Goal: Task Accomplishment & Management: Manage account settings

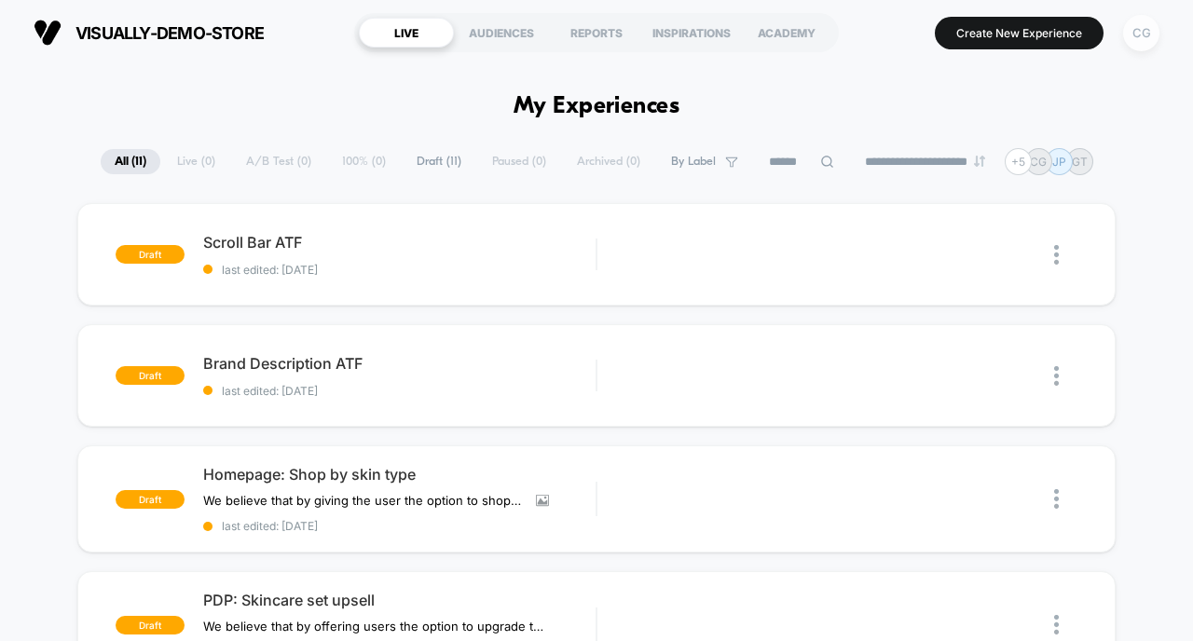
click at [1149, 38] on div "CG" at bounding box center [1141, 33] width 36 height 36
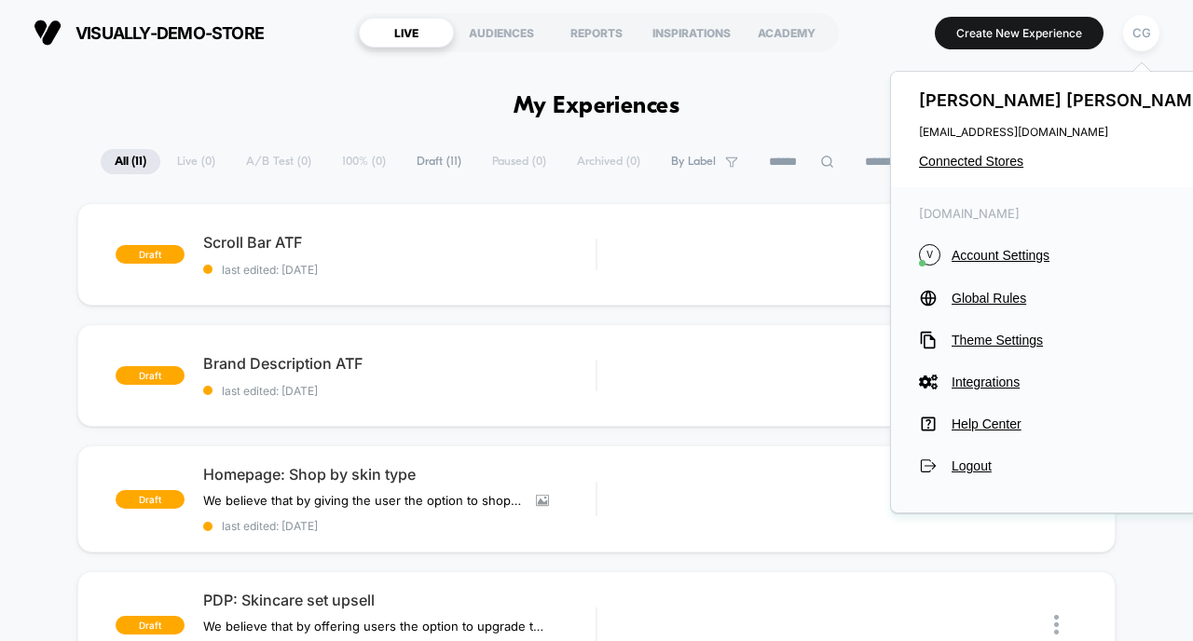
click at [899, 44] on section "Create New Experience CG" at bounding box center [1009, 32] width 312 height 47
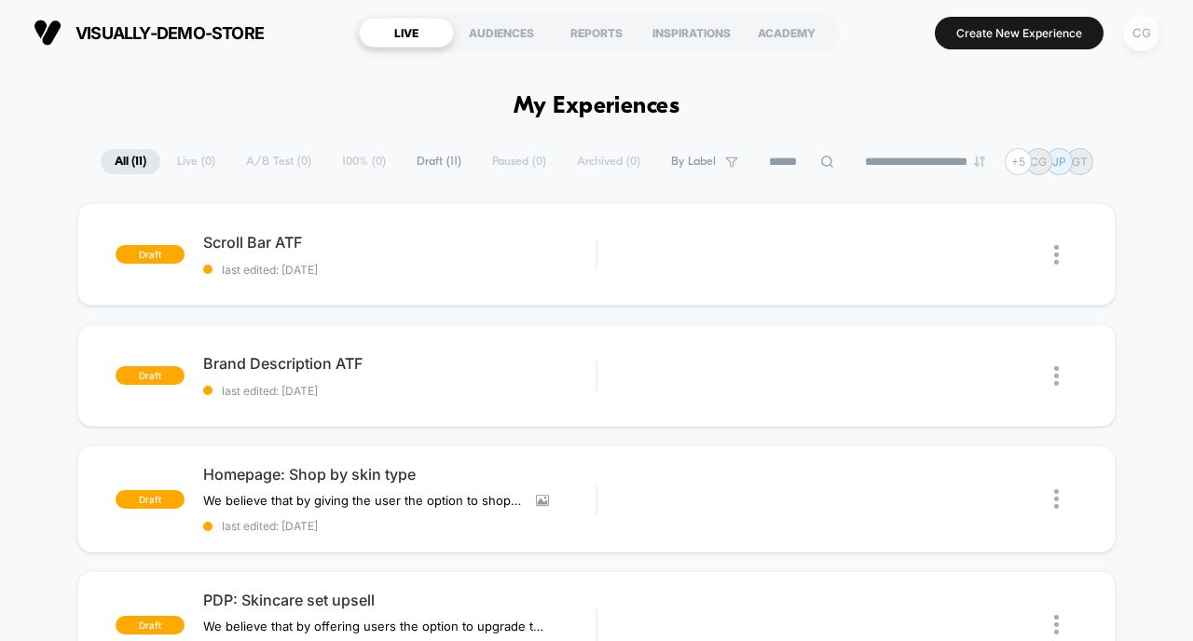
click at [1146, 36] on div "CG" at bounding box center [1141, 33] width 36 height 36
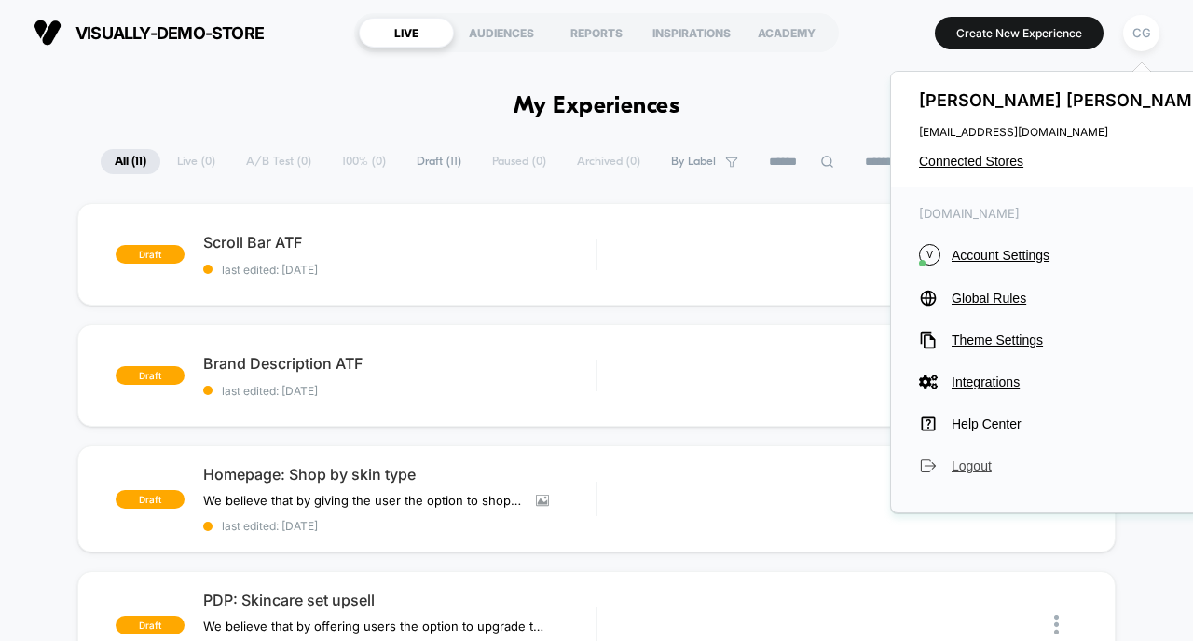
click at [983, 463] on span "Logout" at bounding box center [1083, 466] width 262 height 15
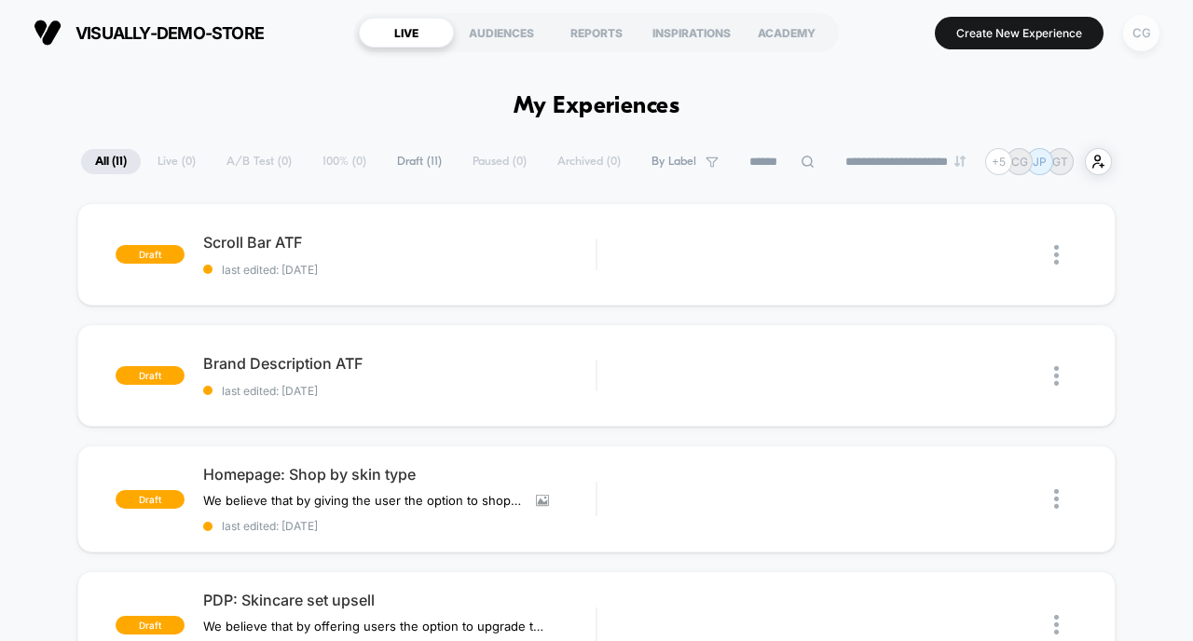
click at [1142, 29] on div "CG" at bounding box center [1141, 33] width 36 height 36
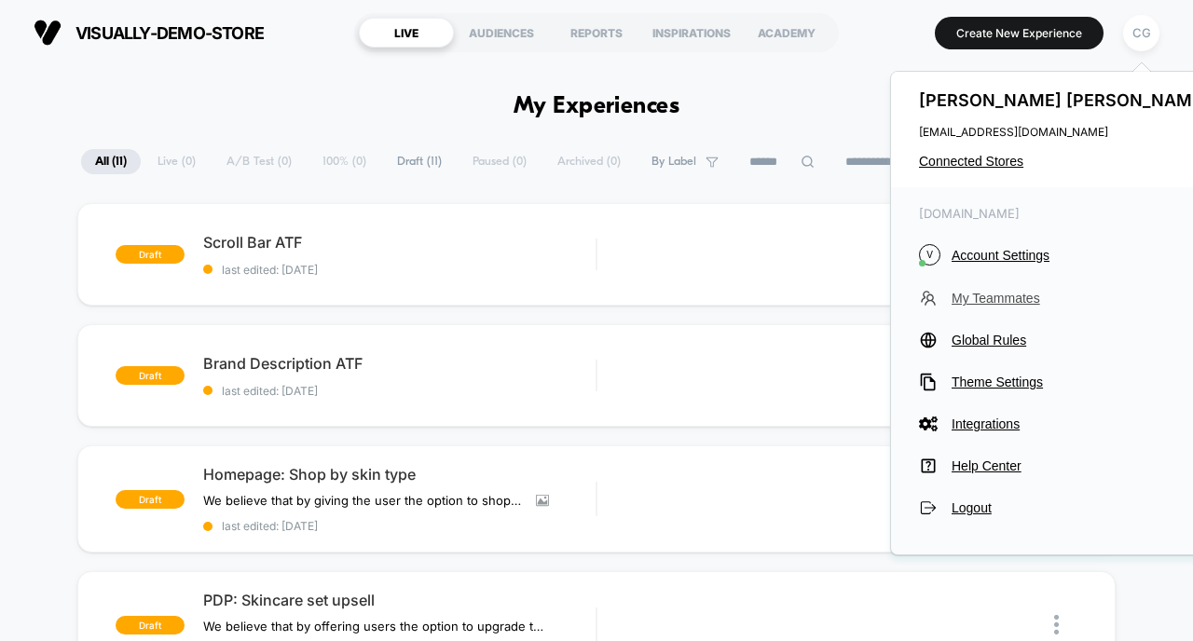
click at [1015, 299] on span "My Teammates" at bounding box center [1083, 298] width 262 height 15
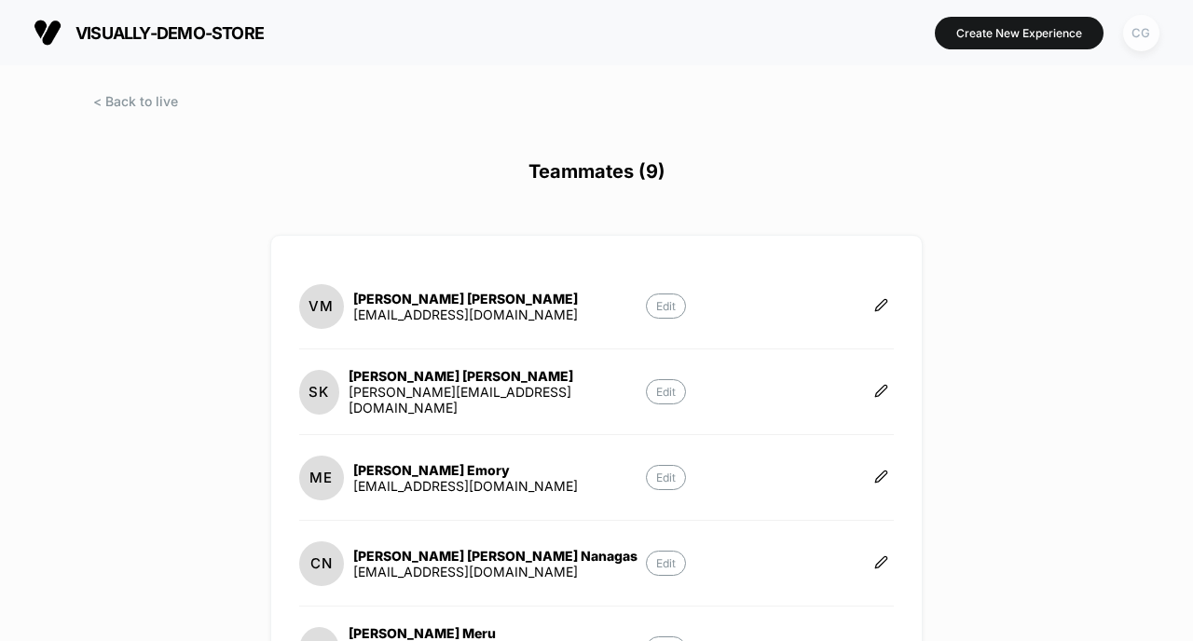
click at [1135, 35] on div "CG" at bounding box center [1141, 33] width 36 height 36
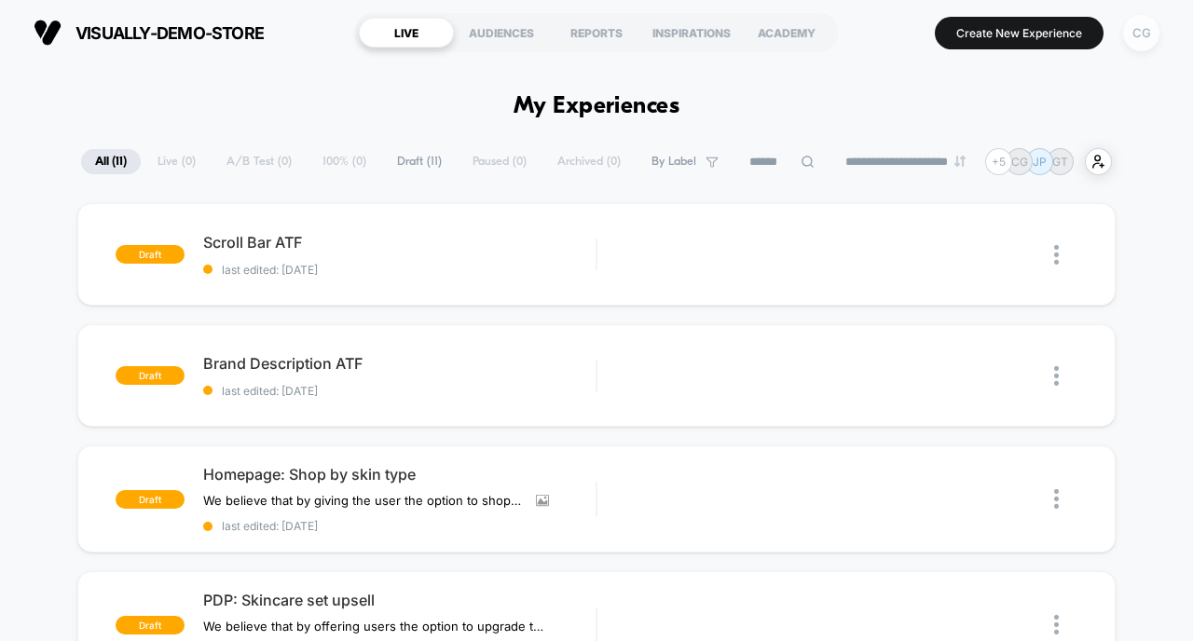
click at [1138, 33] on div "CG" at bounding box center [1141, 33] width 36 height 36
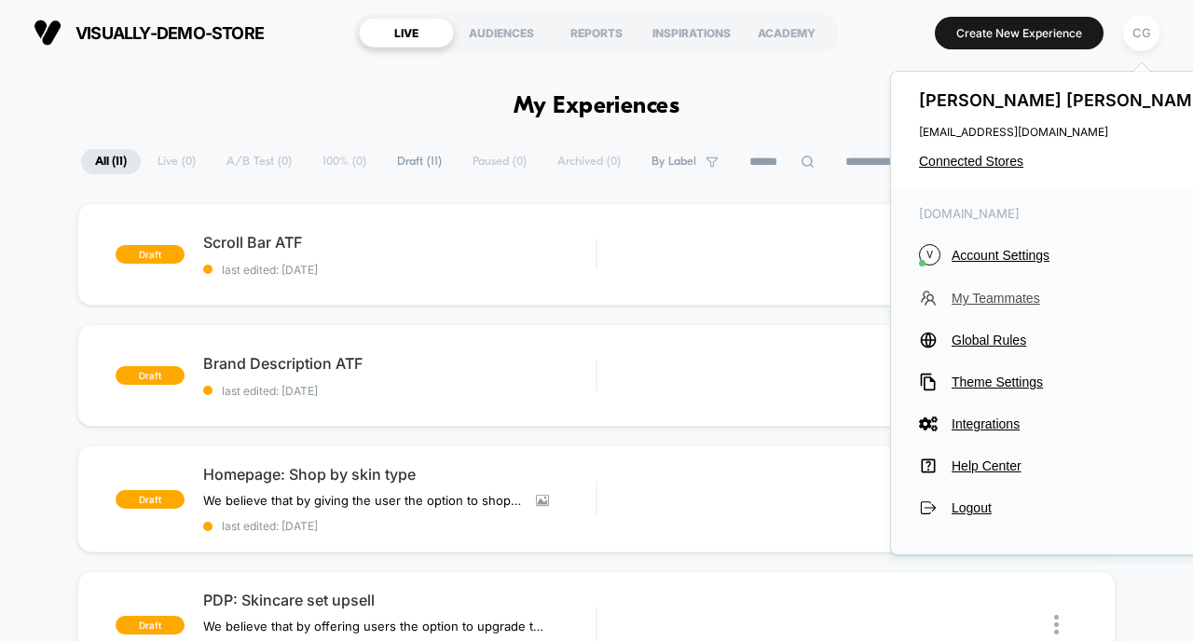
click at [1000, 299] on span "My Teammates" at bounding box center [1083, 298] width 262 height 15
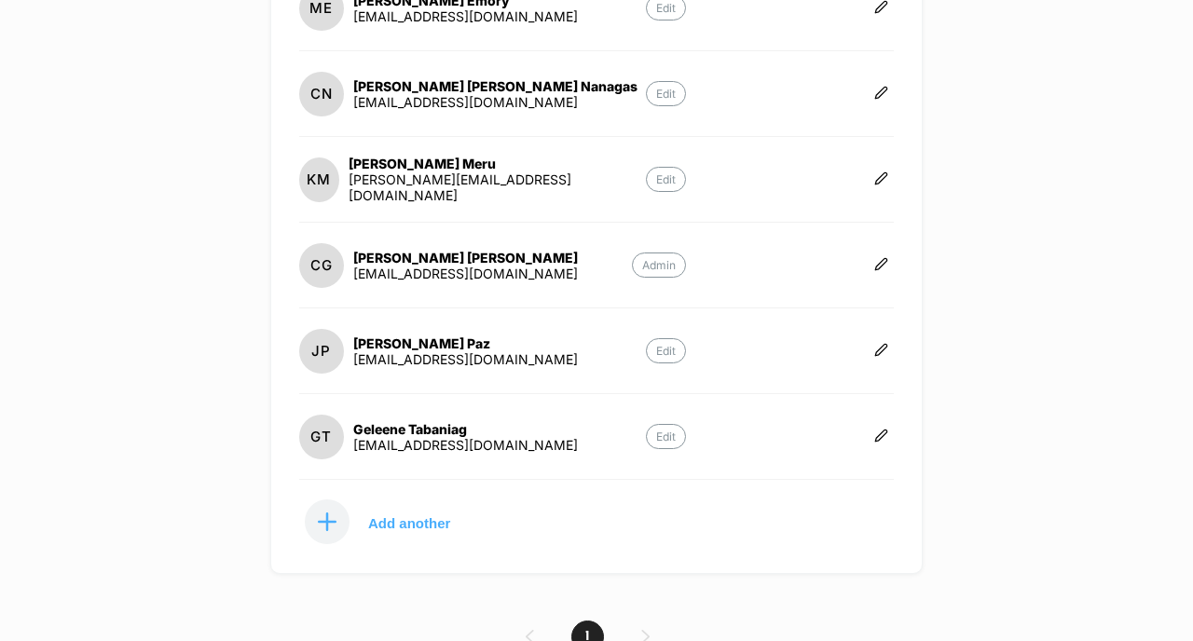
scroll to position [531, 0]
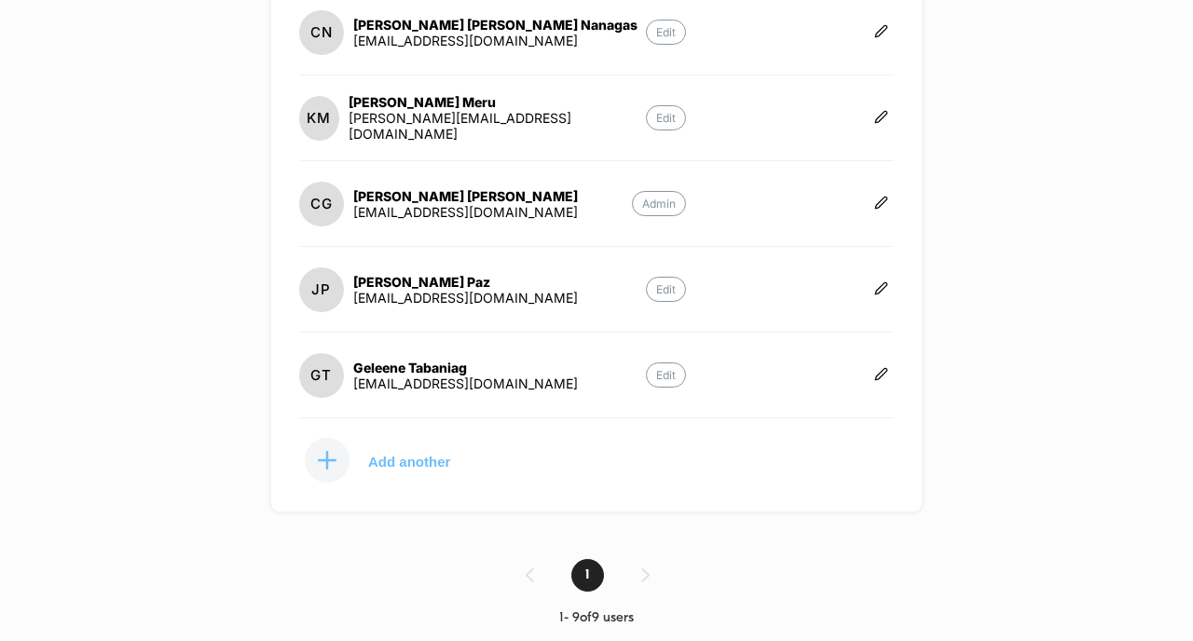
click at [434, 459] on p "Add another" at bounding box center [409, 461] width 82 height 9
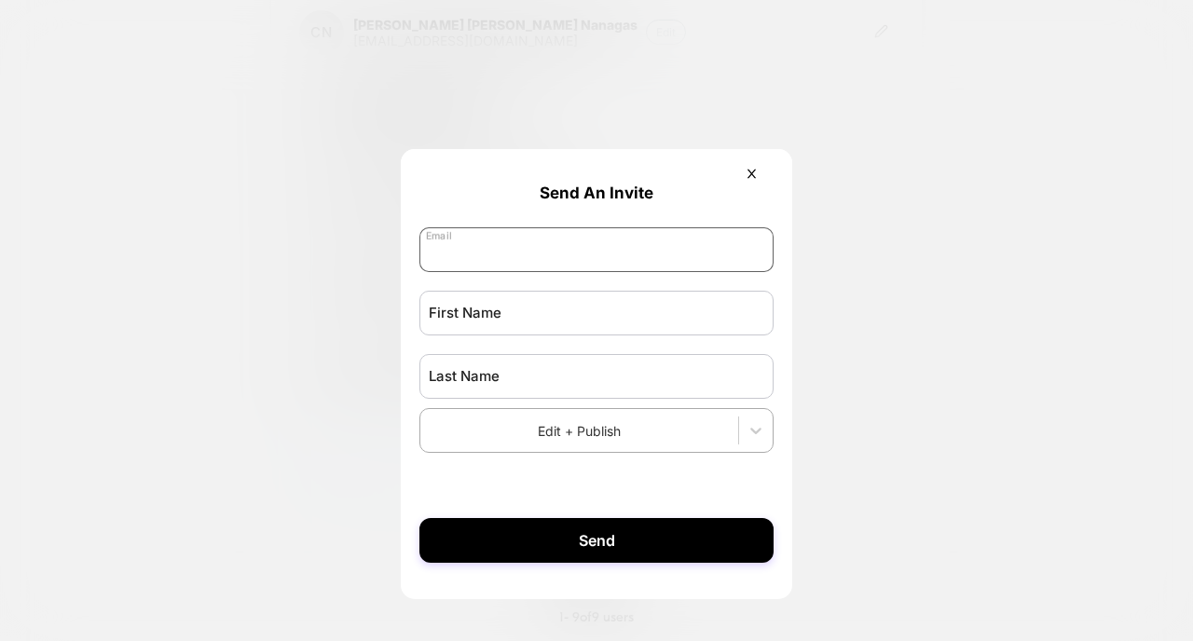
click at [522, 256] on input "email" at bounding box center [596, 249] width 354 height 45
paste input "**********"
type input "**********"
click at [490, 309] on input "text" at bounding box center [596, 313] width 354 height 45
type input "******"
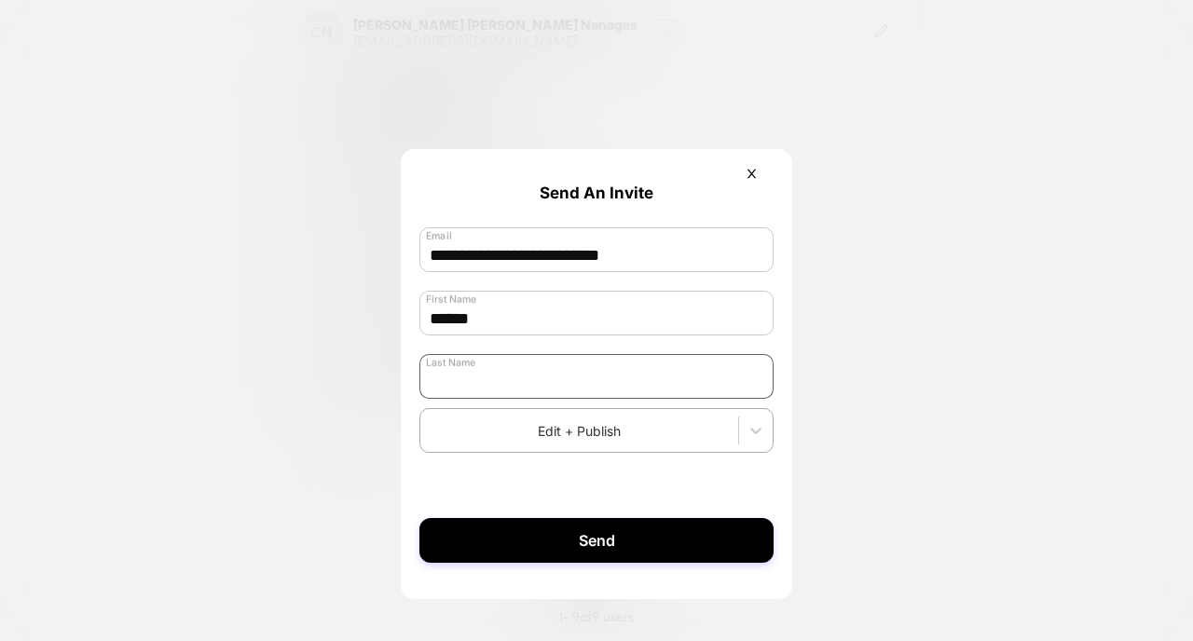
click at [492, 378] on input "text" at bounding box center [596, 376] width 354 height 45
type input "**********"
click at [587, 439] on div at bounding box center [579, 431] width 299 height 20
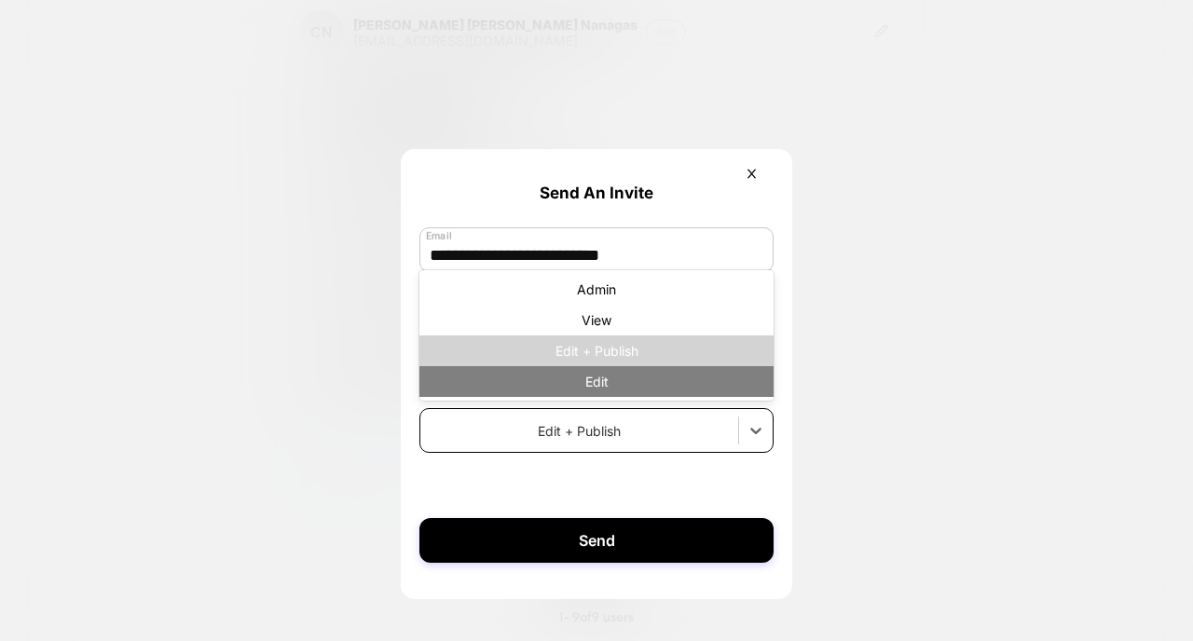
click at [606, 394] on div "Edit" at bounding box center [596, 381] width 354 height 31
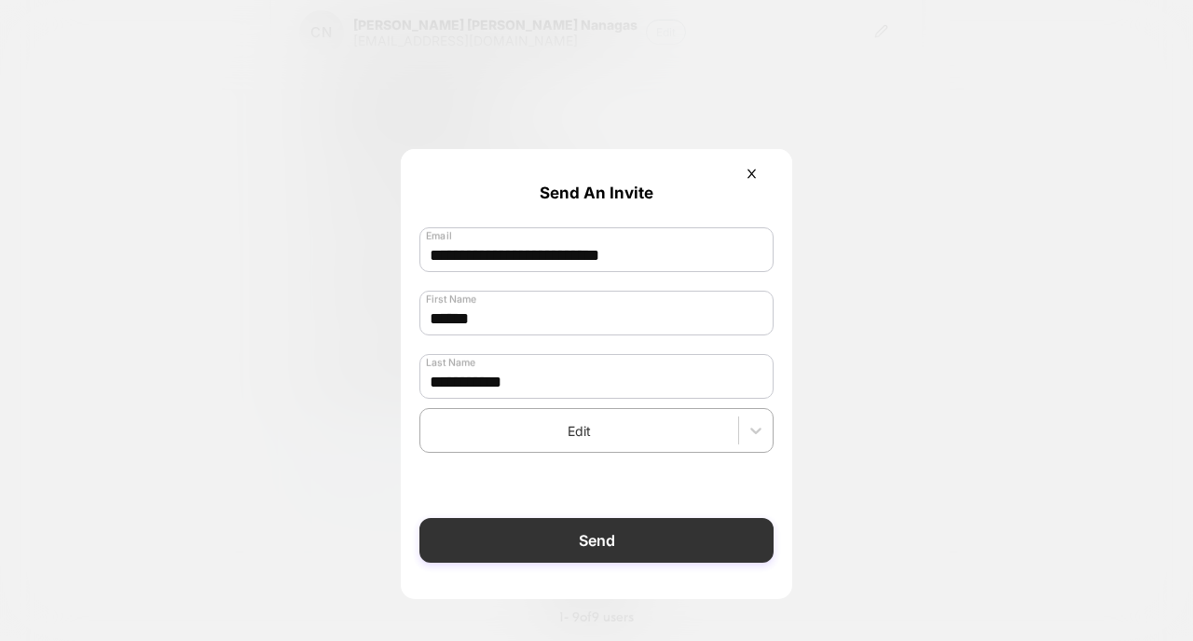
click at [581, 543] on button "Send" at bounding box center [596, 540] width 354 height 45
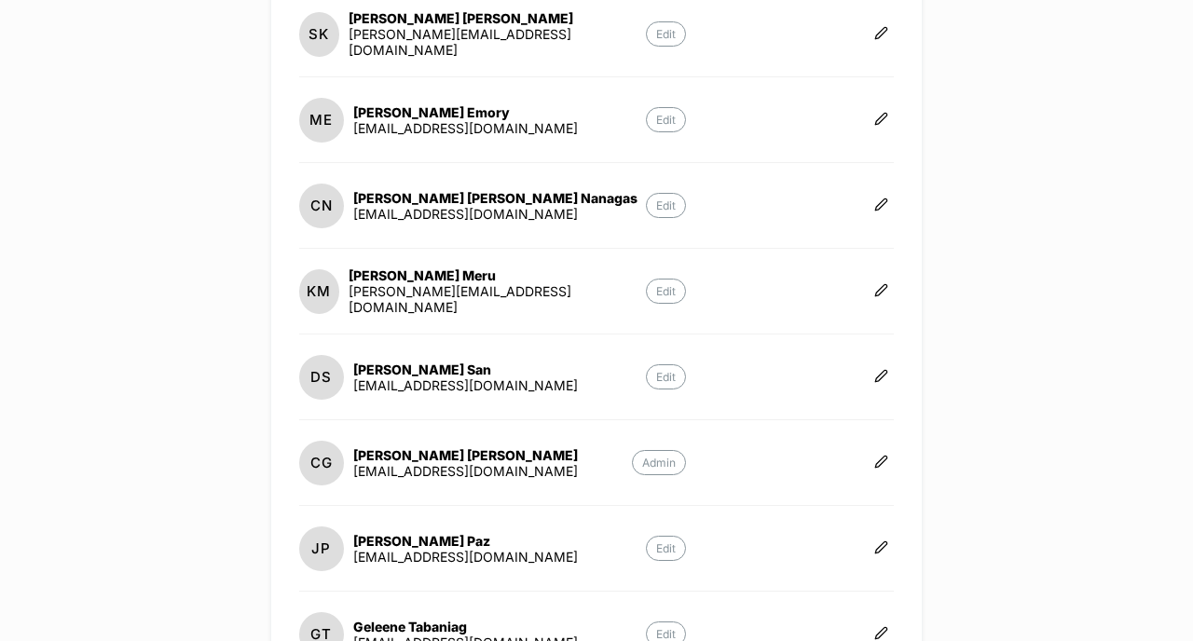
scroll to position [331, 0]
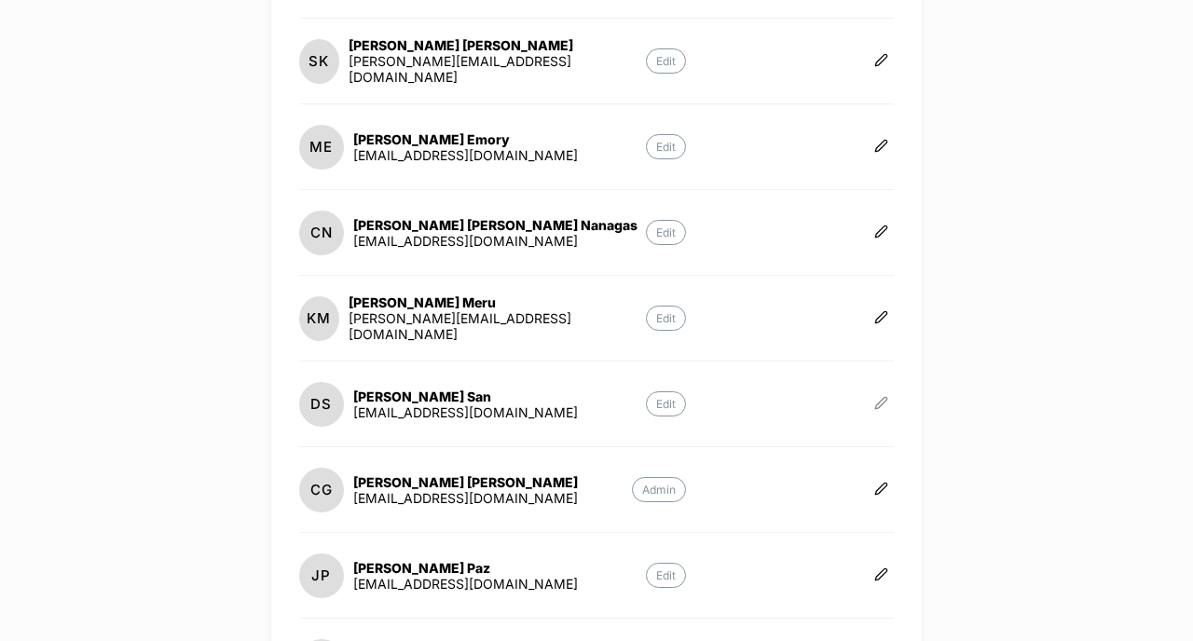
click at [885, 400] on icon at bounding box center [881, 403] width 14 height 14
click at [945, 380] on icon "button" at bounding box center [944, 379] width 14 height 14
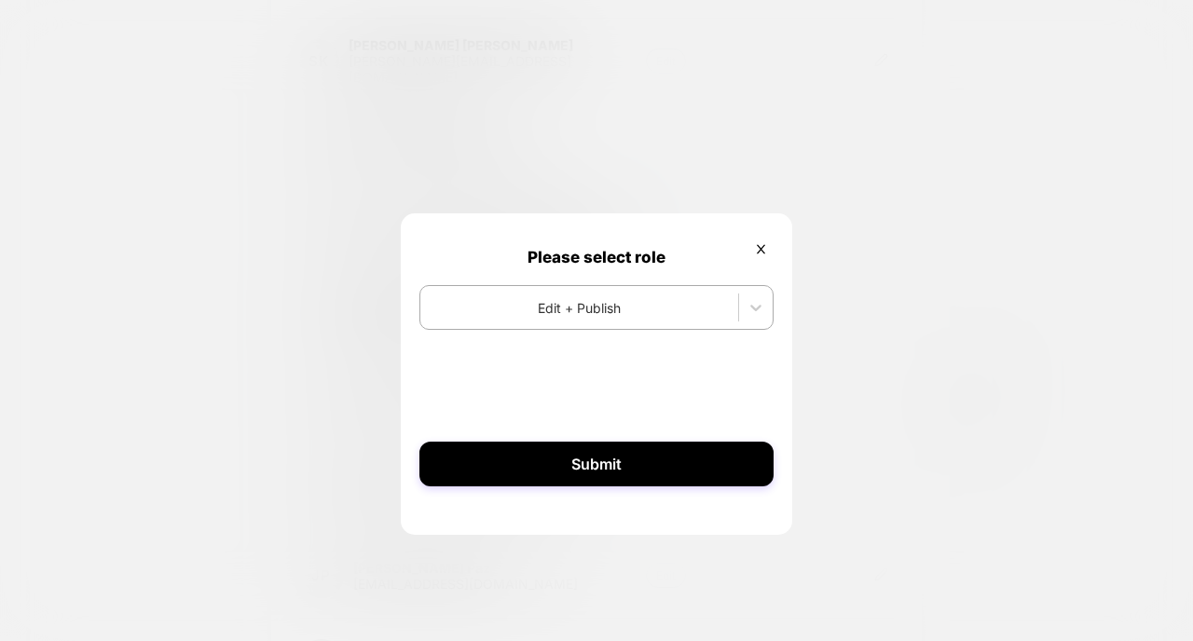
click at [765, 251] on icon at bounding box center [761, 249] width 14 height 14
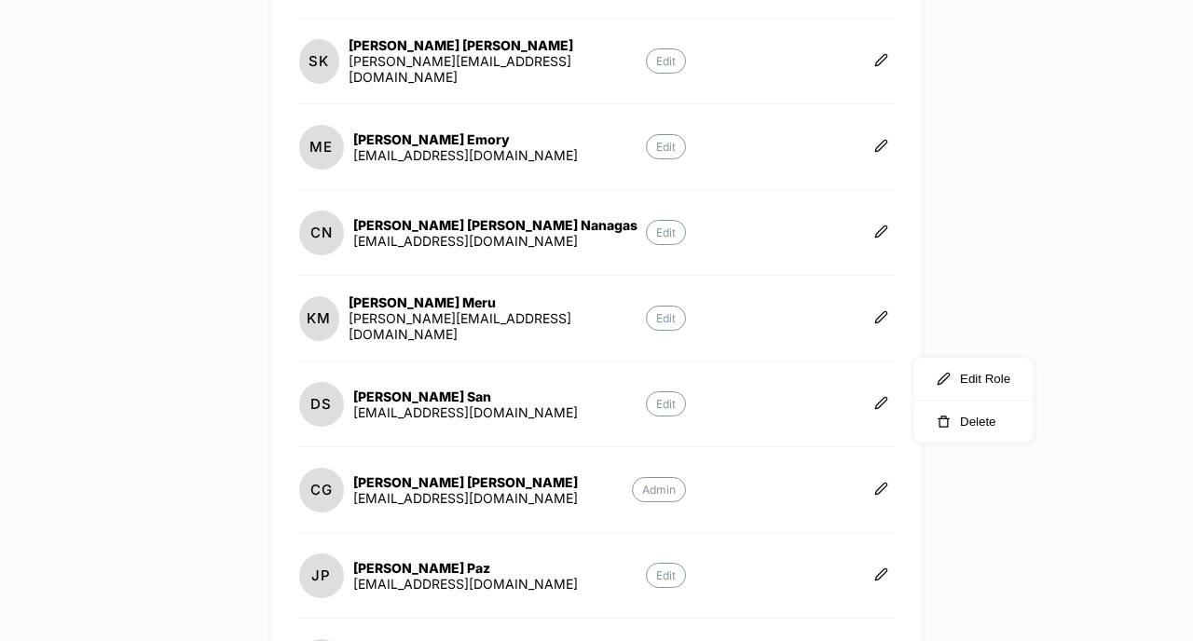
click at [398, 391] on div "Daryll San" at bounding box center [465, 397] width 225 height 16
click at [394, 392] on div "Daryll San" at bounding box center [465, 397] width 225 height 16
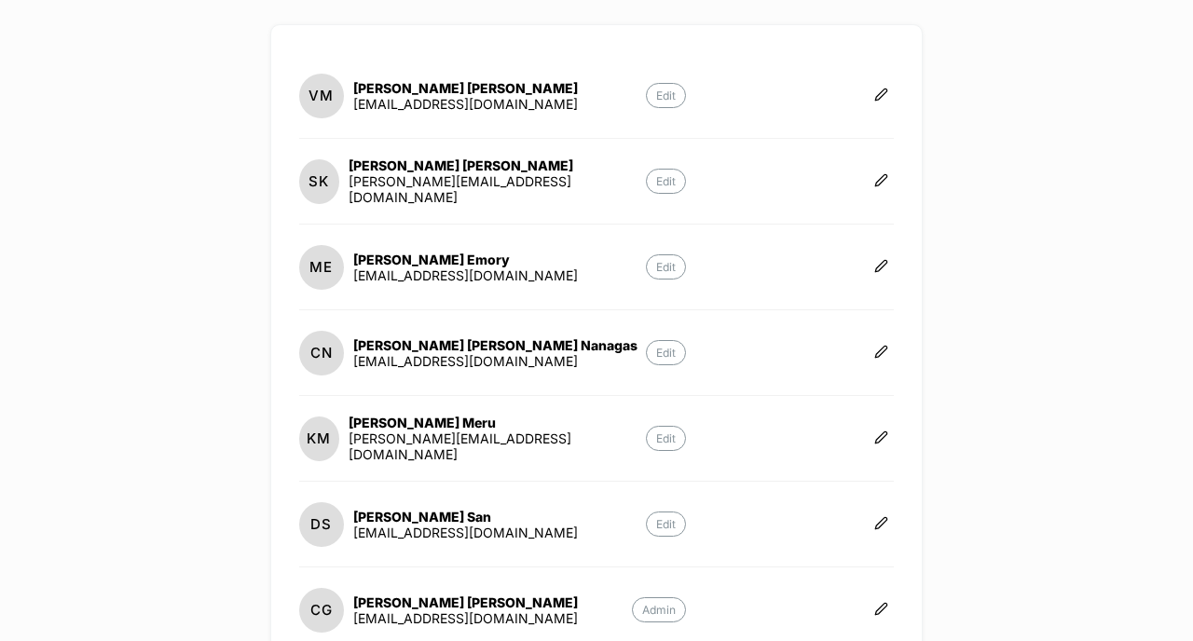
scroll to position [0, 0]
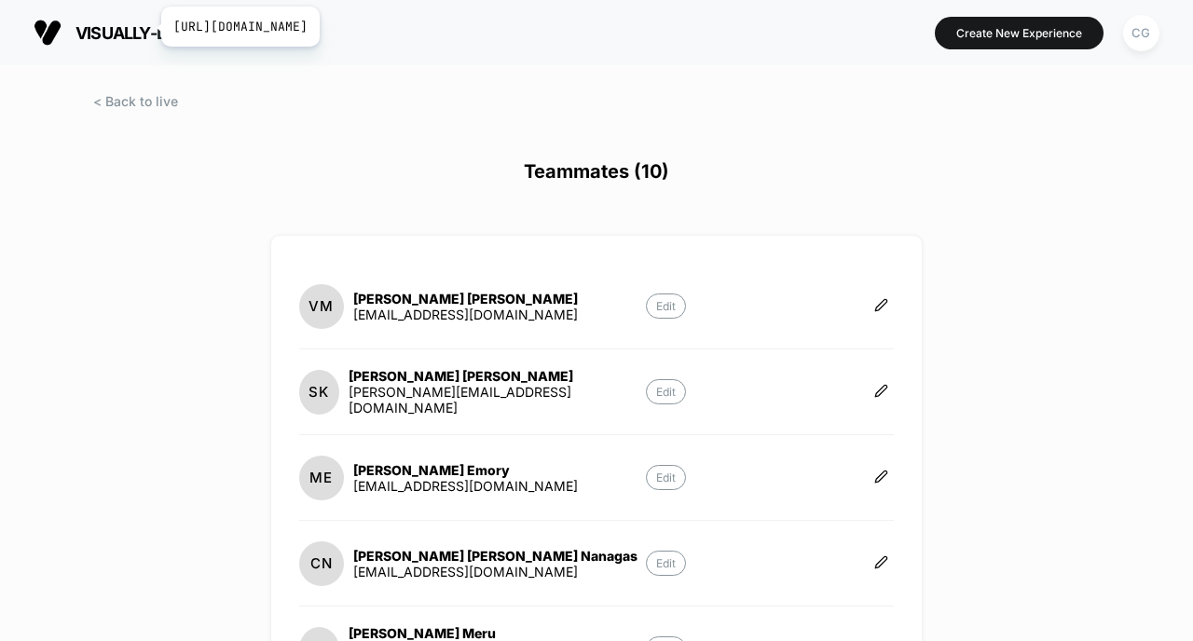
click at [149, 27] on span "visually-demo-store" at bounding box center [170, 33] width 188 height 20
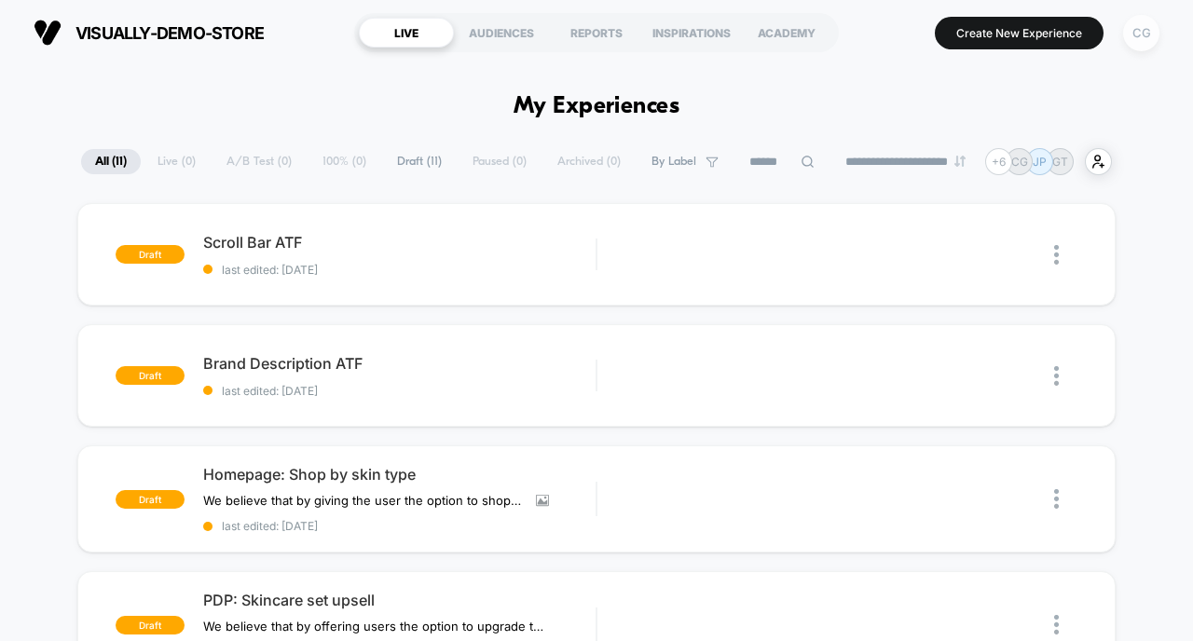
click at [1143, 36] on div "CG" at bounding box center [1141, 33] width 36 height 36
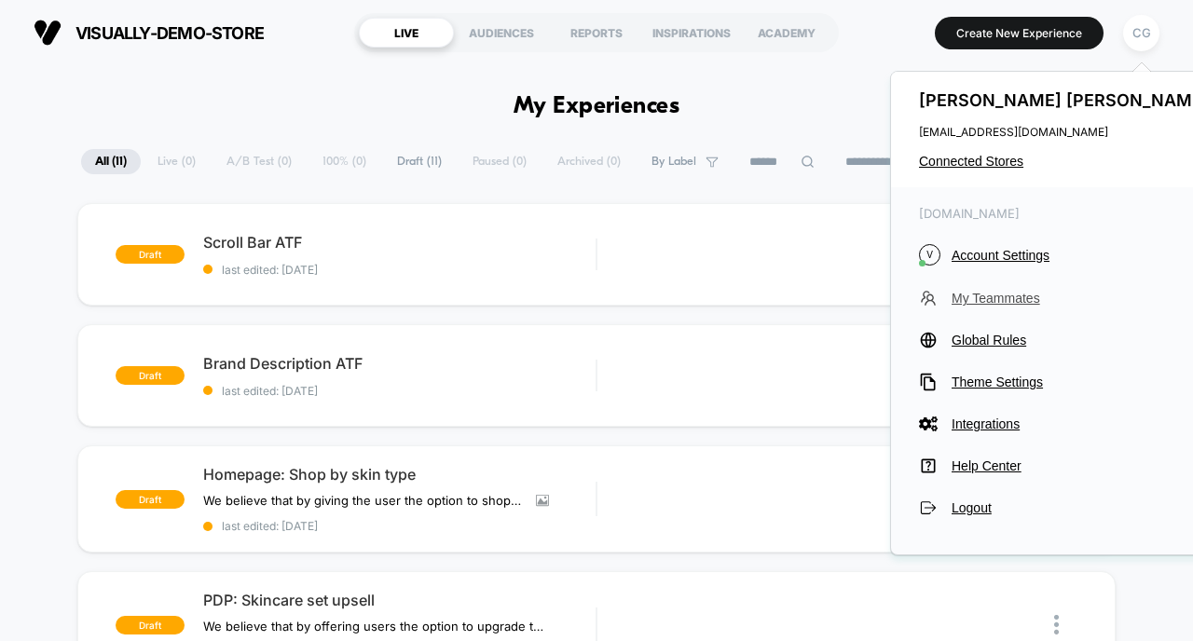
click at [991, 301] on span "My Teammates" at bounding box center [1083, 298] width 262 height 15
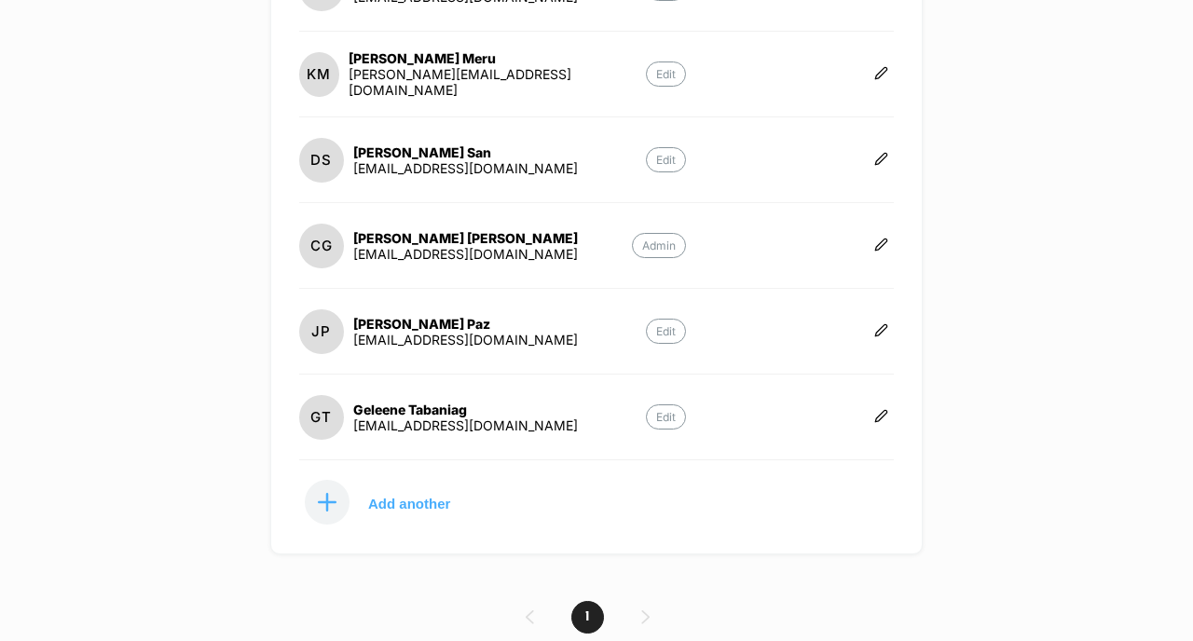
scroll to position [617, 0]
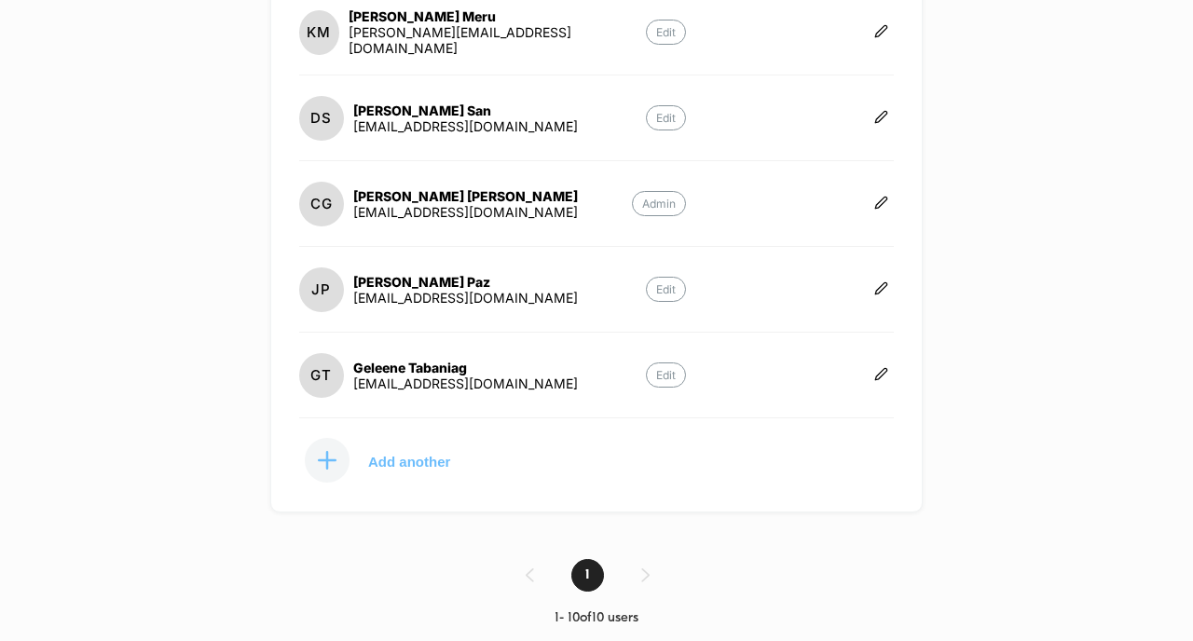
click at [397, 461] on p "Add another" at bounding box center [409, 461] width 82 height 9
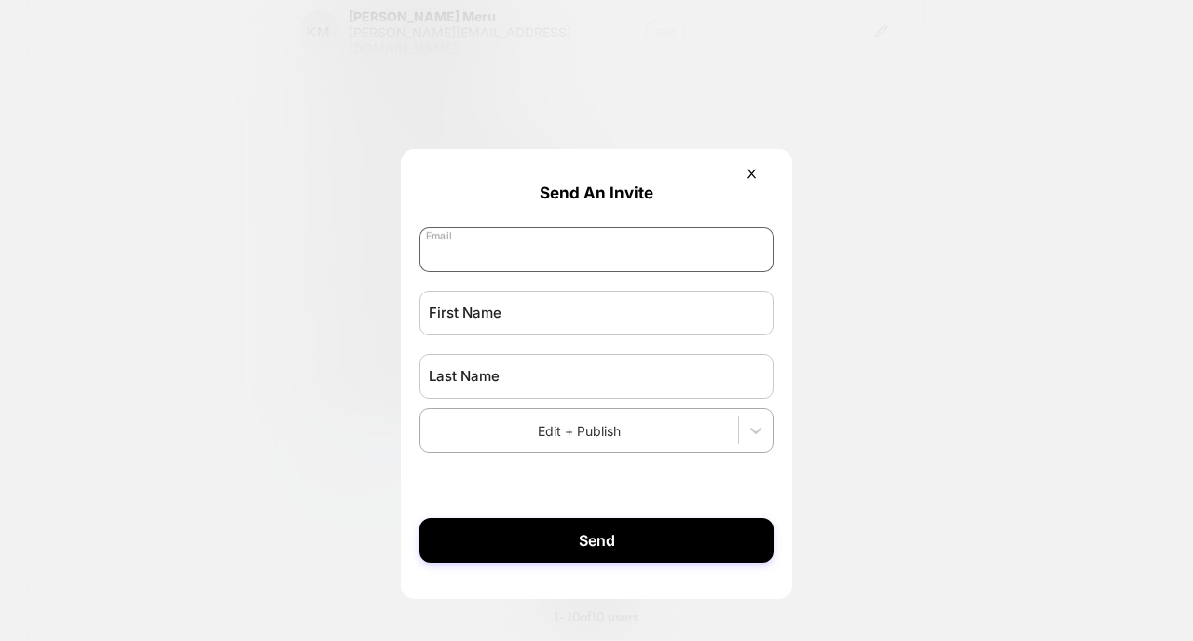
click at [460, 254] on input "email" at bounding box center [596, 249] width 354 height 45
paste input "**********"
type input "**********"
click at [454, 318] on input "text" at bounding box center [596, 313] width 354 height 45
type input "*****"
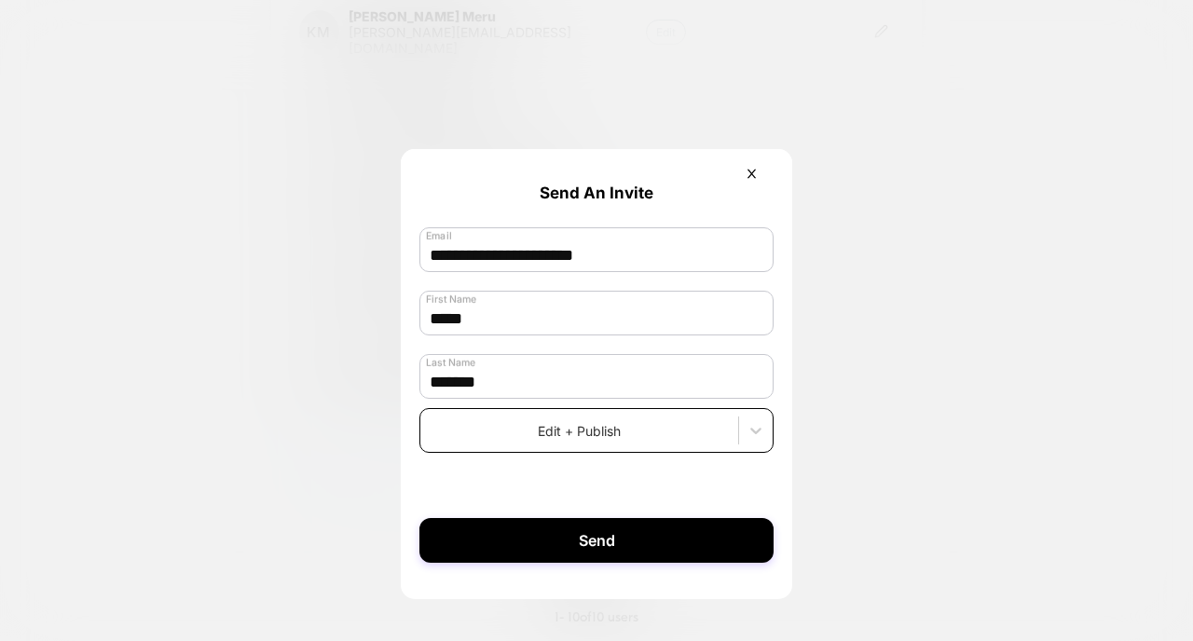
type input "*******"
click at [595, 431] on div at bounding box center [579, 431] width 299 height 20
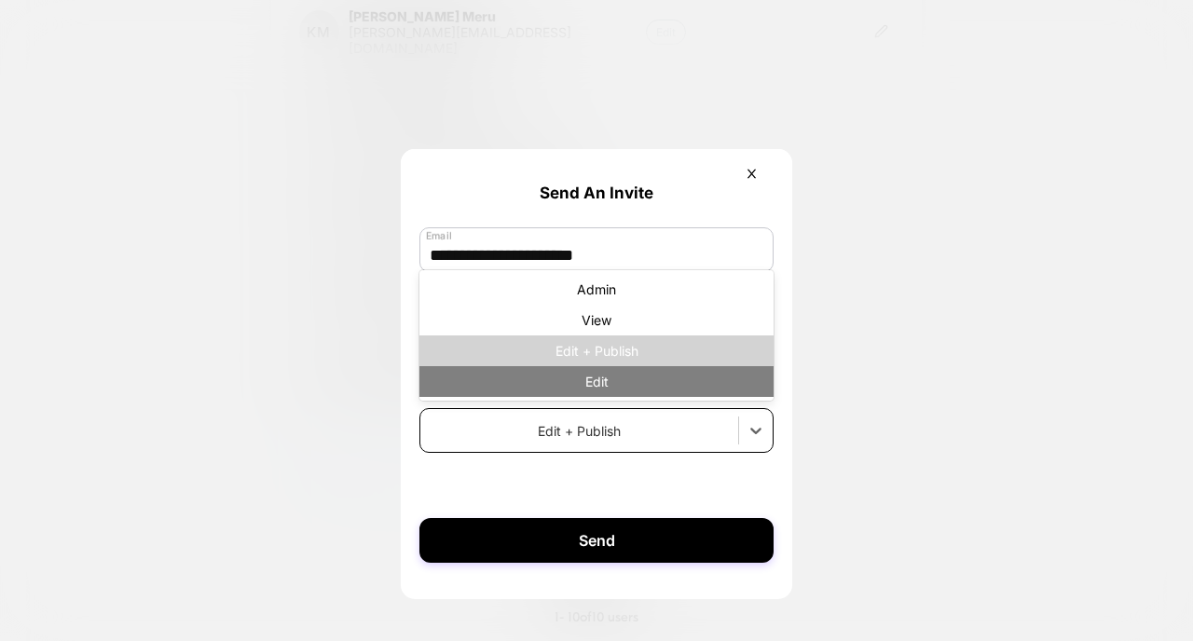
click at [595, 389] on div "Edit" at bounding box center [596, 381] width 354 height 31
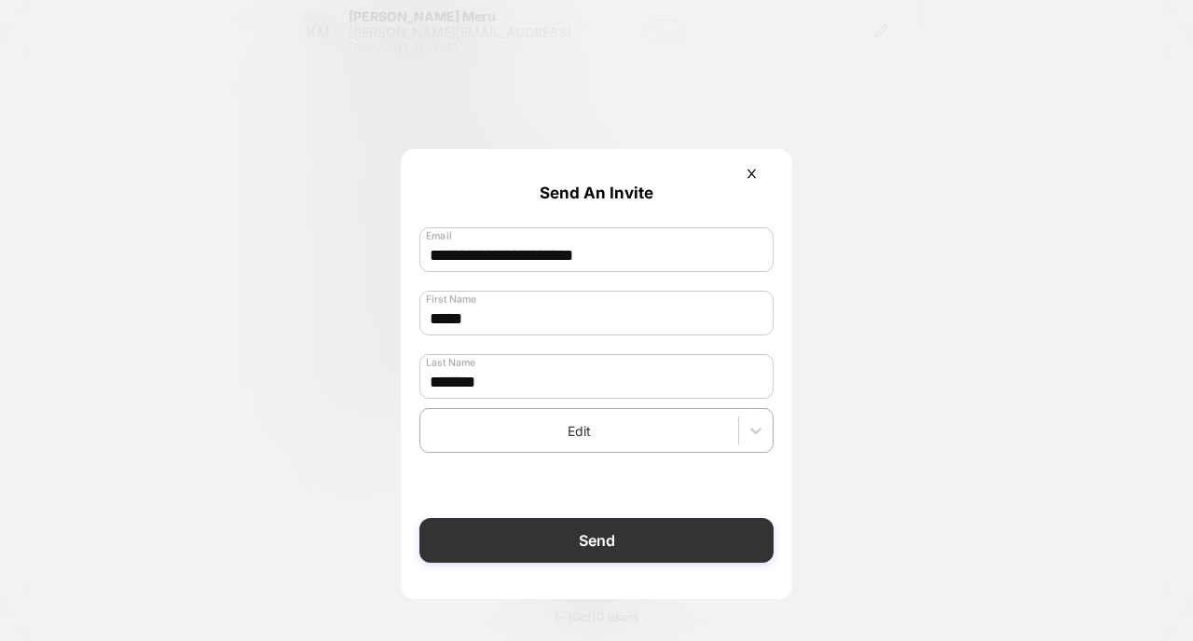
click at [600, 539] on button "Send" at bounding box center [596, 540] width 354 height 45
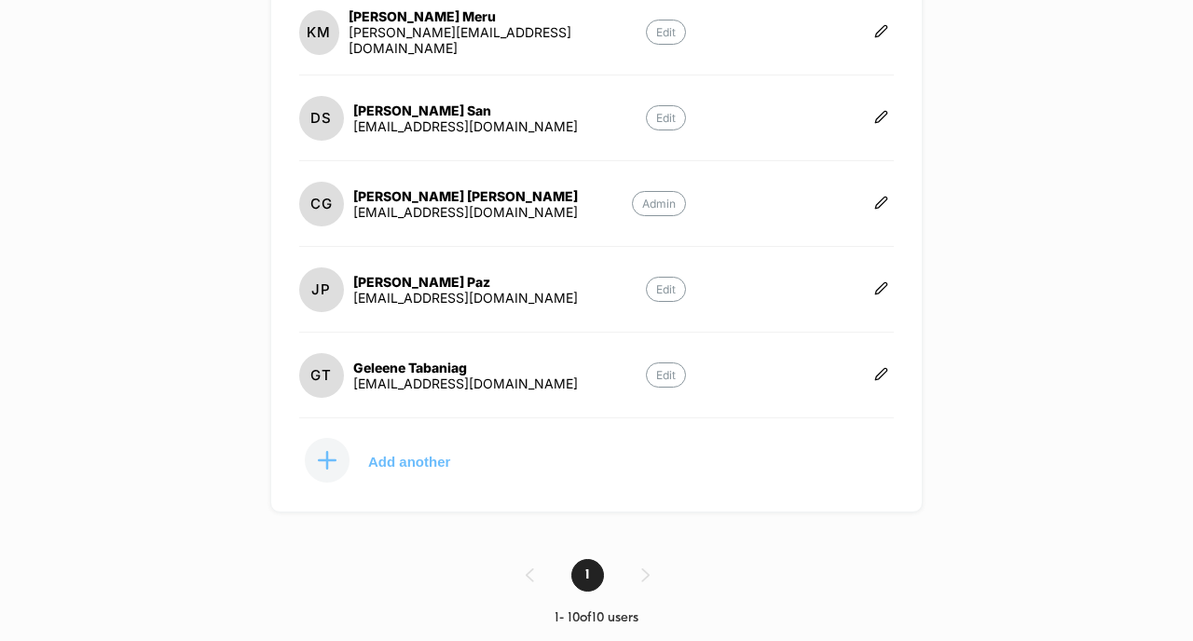
click at [386, 469] on button "Add another" at bounding box center [392, 460] width 186 height 47
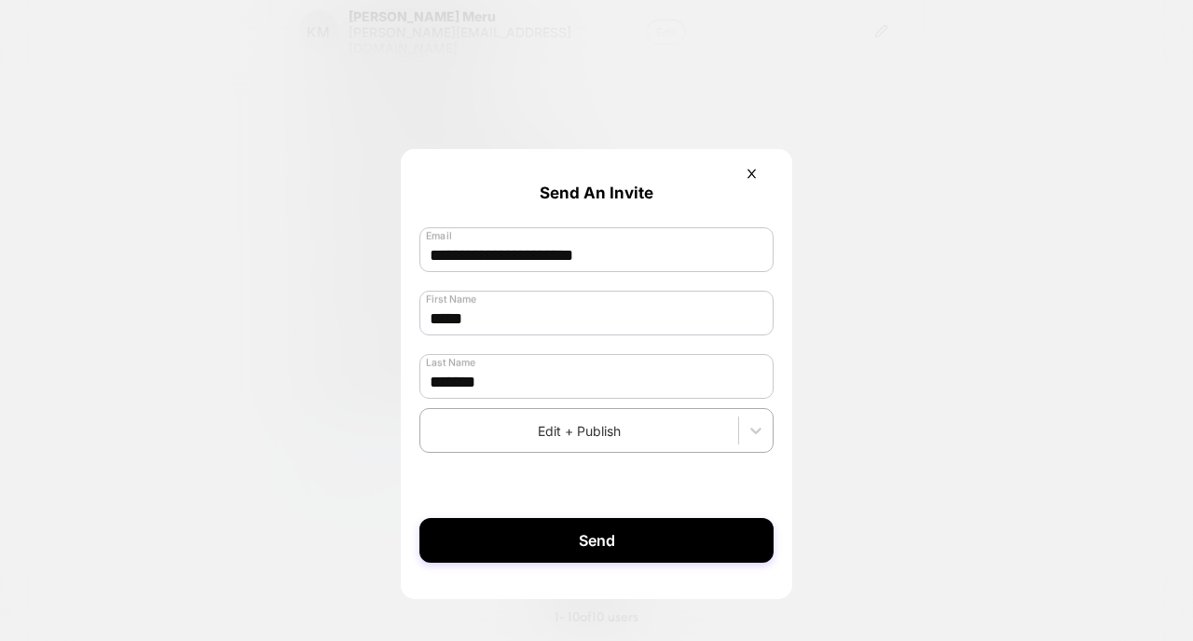
click at [750, 179] on icon at bounding box center [752, 174] width 14 height 14
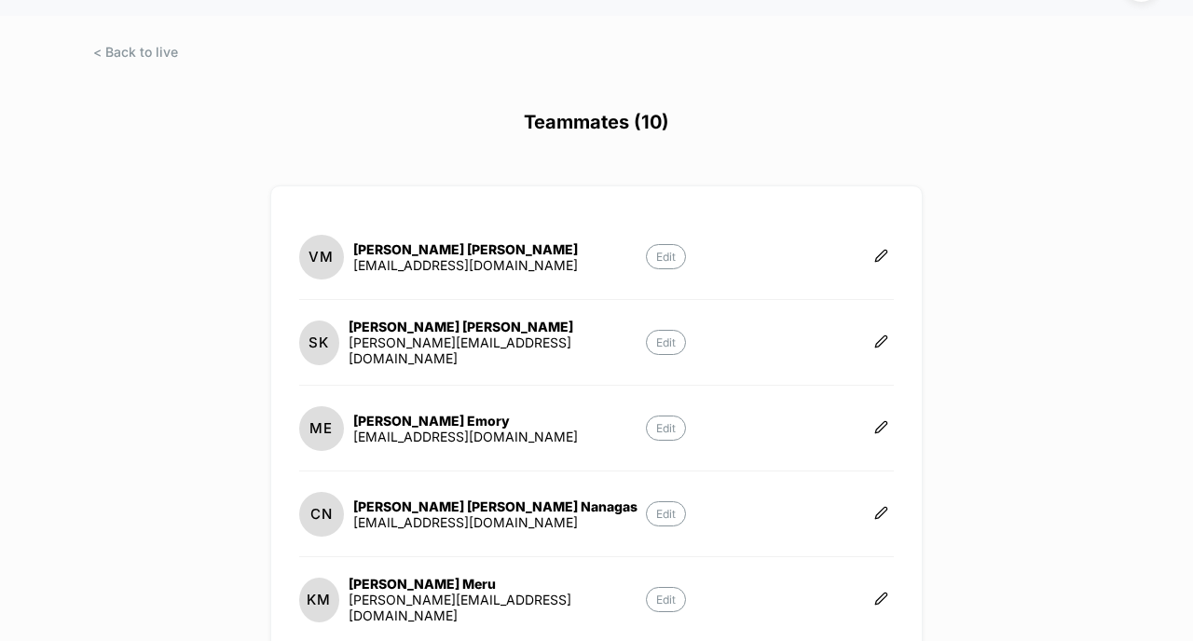
scroll to position [0, 0]
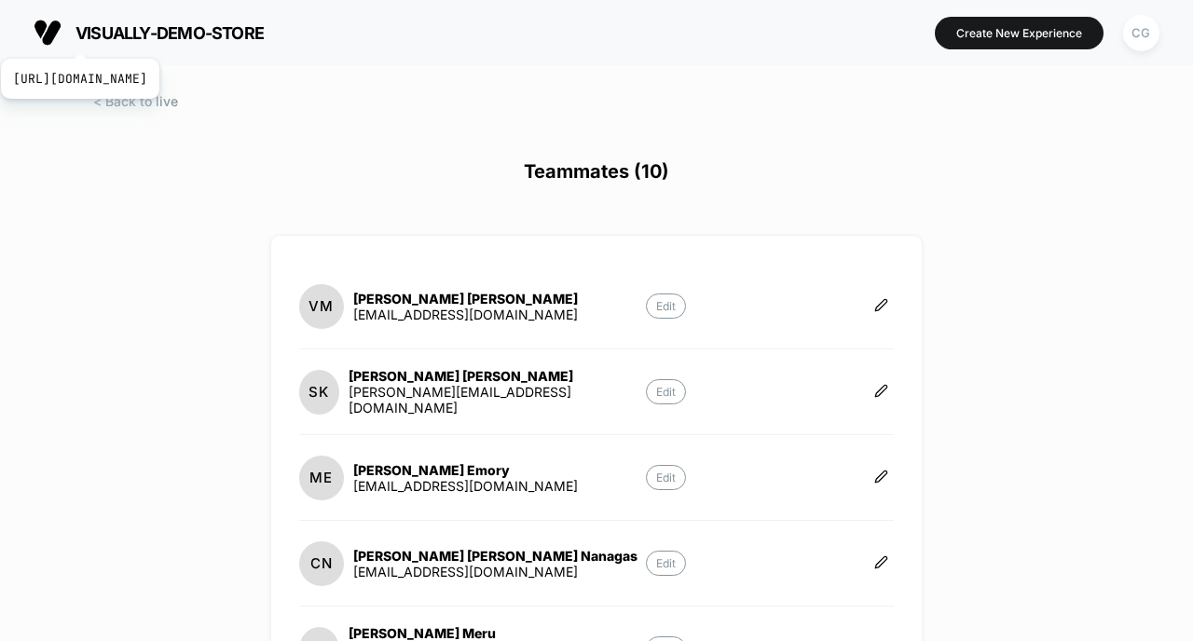
click at [163, 34] on span "visually-demo-store" at bounding box center [170, 33] width 188 height 20
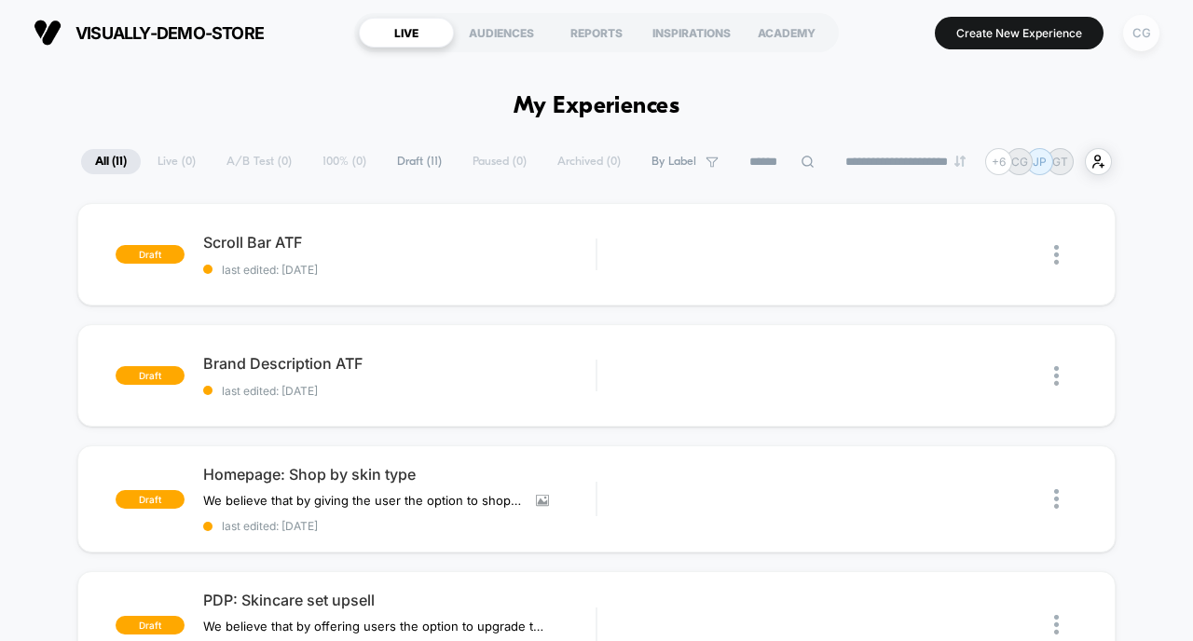
click at [1152, 36] on div "CG" at bounding box center [1141, 33] width 36 height 36
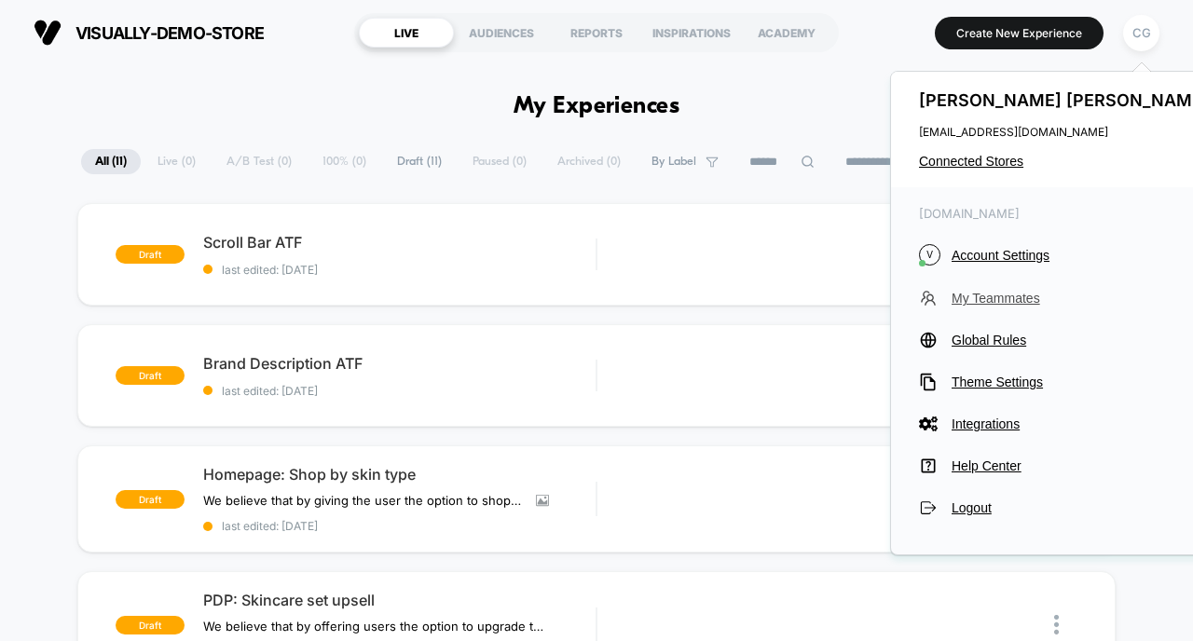
click at [1014, 295] on span "My Teammates" at bounding box center [1083, 298] width 262 height 15
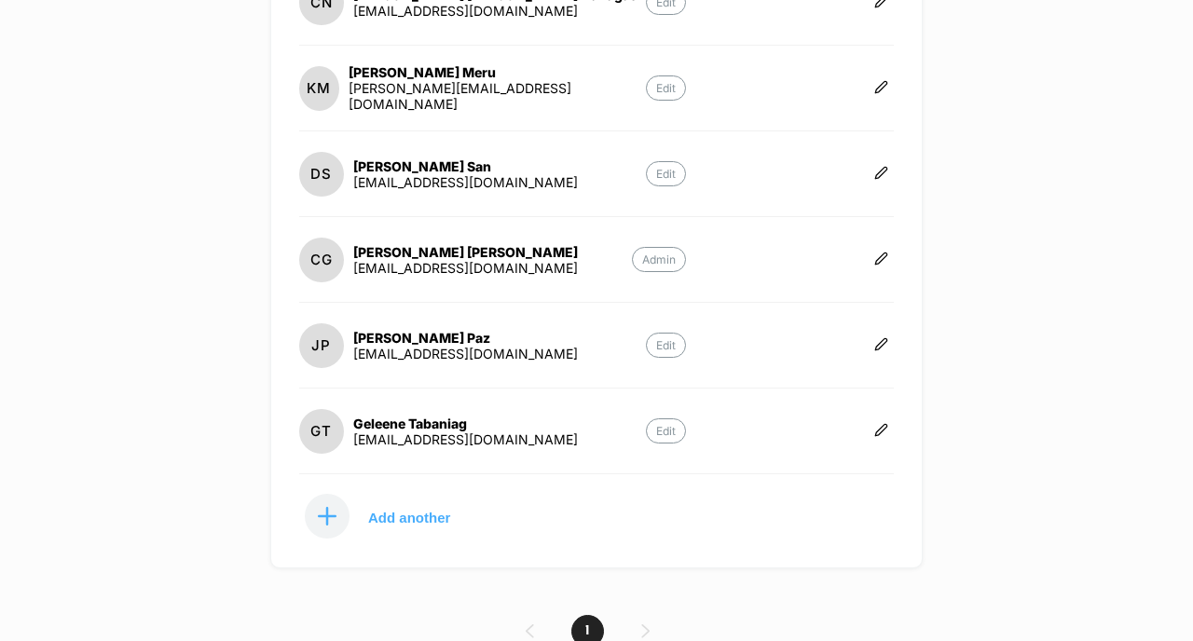
scroll to position [617, 0]
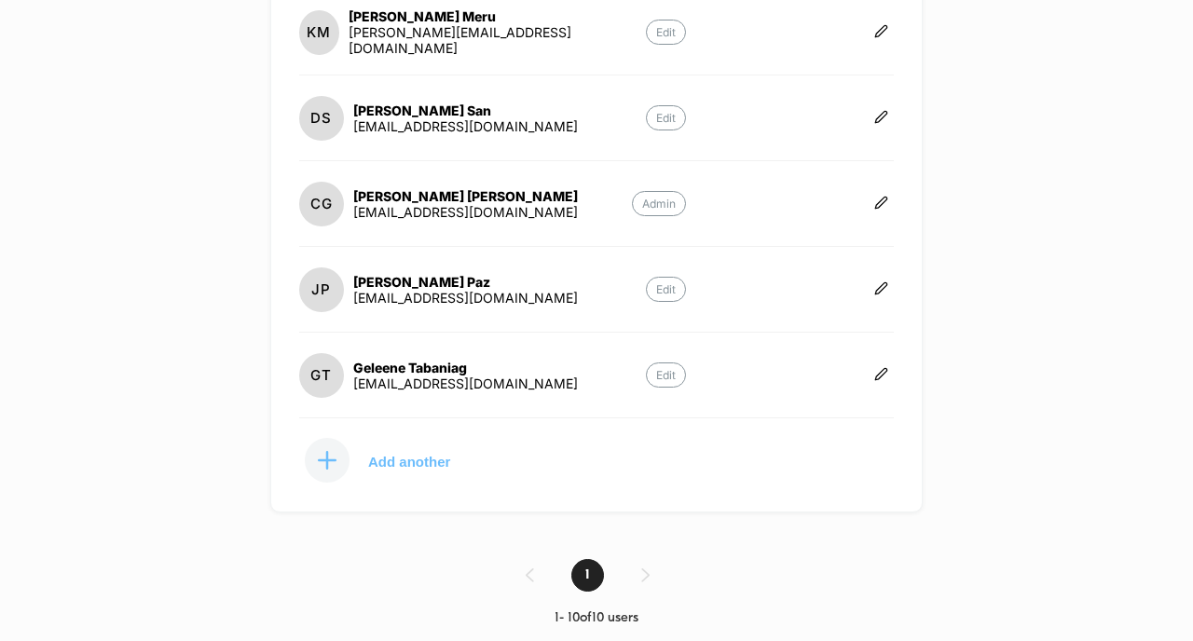
click at [412, 460] on p "Add another" at bounding box center [409, 461] width 82 height 9
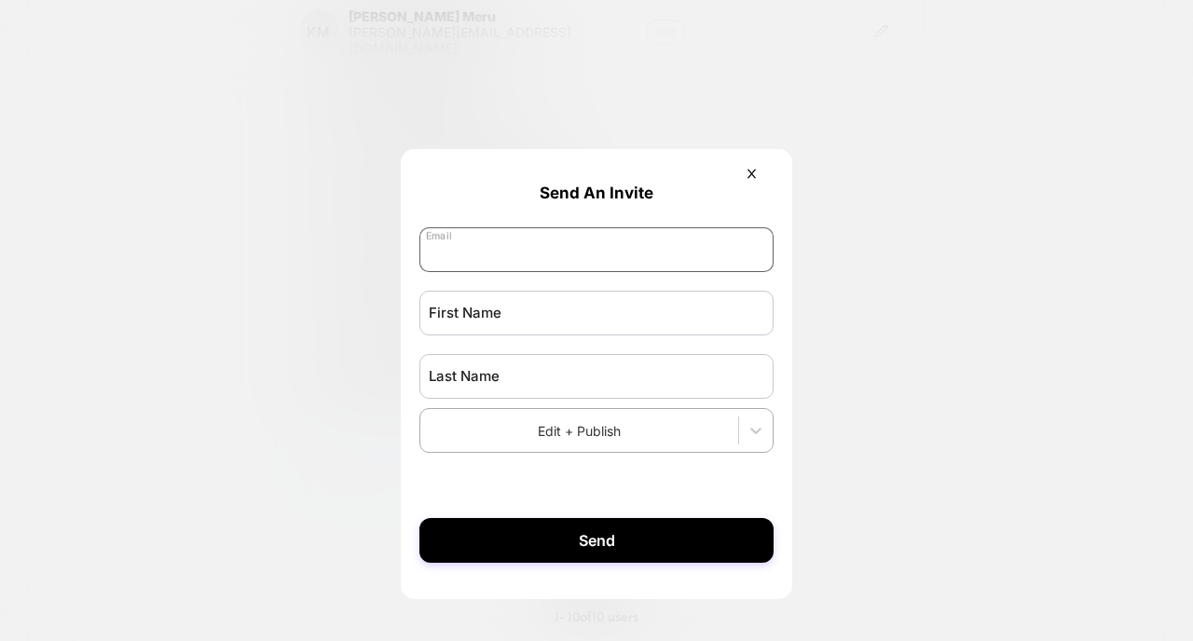
click at [537, 255] on input "email" at bounding box center [596, 249] width 354 height 45
paste input "**********"
type input "**********"
click at [507, 313] on input "text" at bounding box center [596, 313] width 354 height 45
type input "*****"
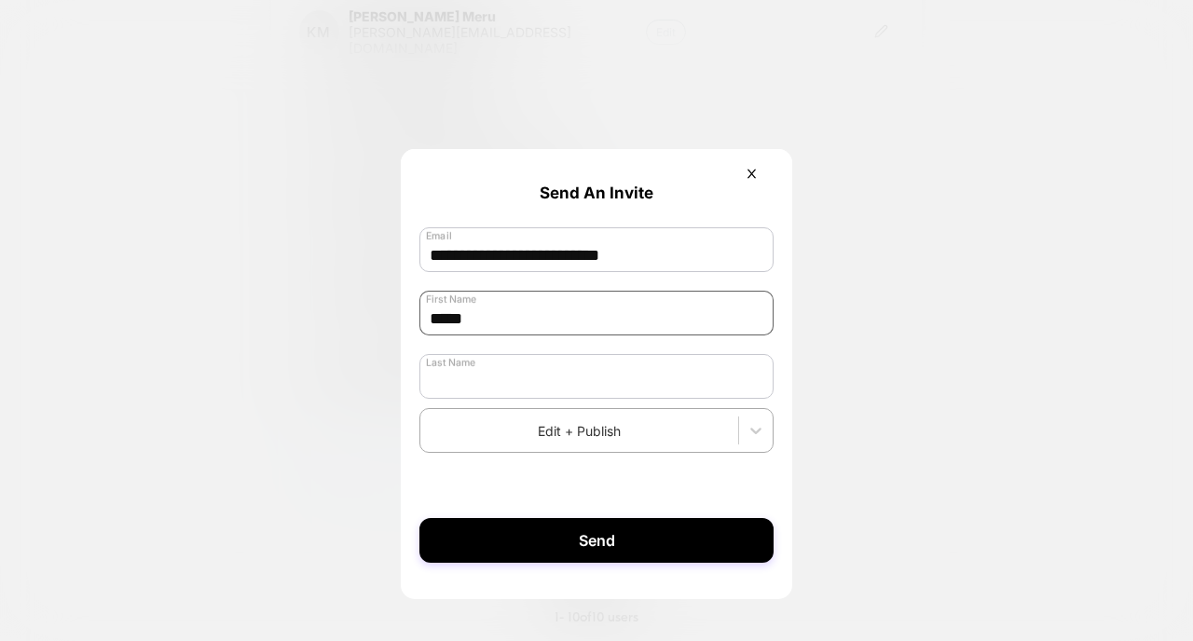
type input "*"
type input "*******"
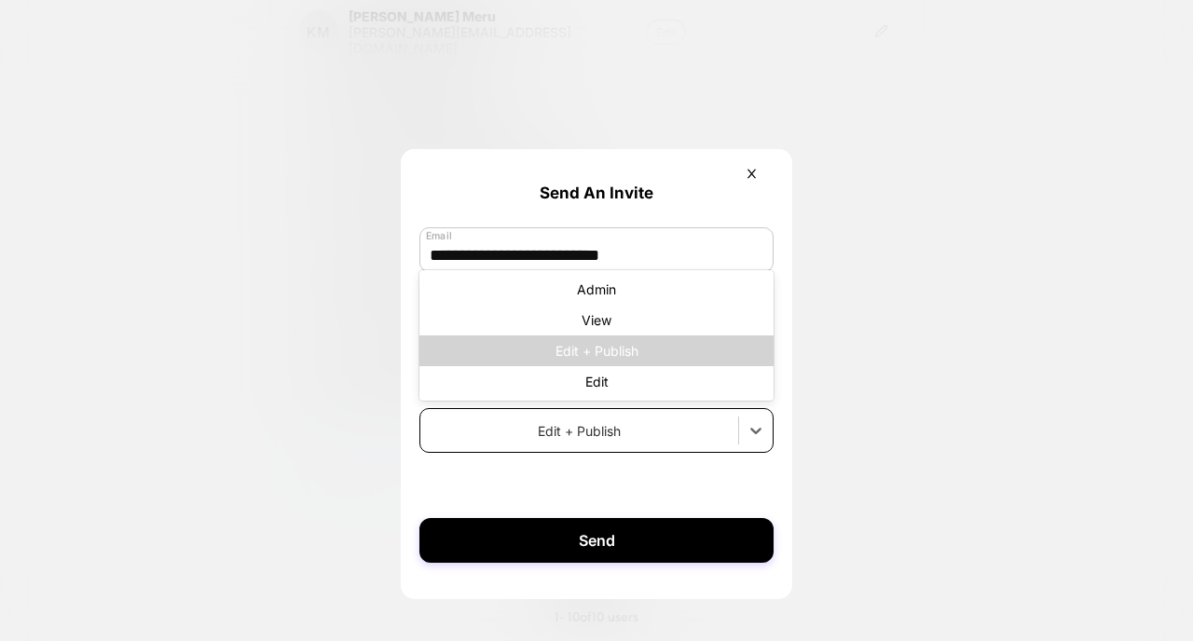
click at [590, 439] on div at bounding box center [579, 431] width 299 height 20
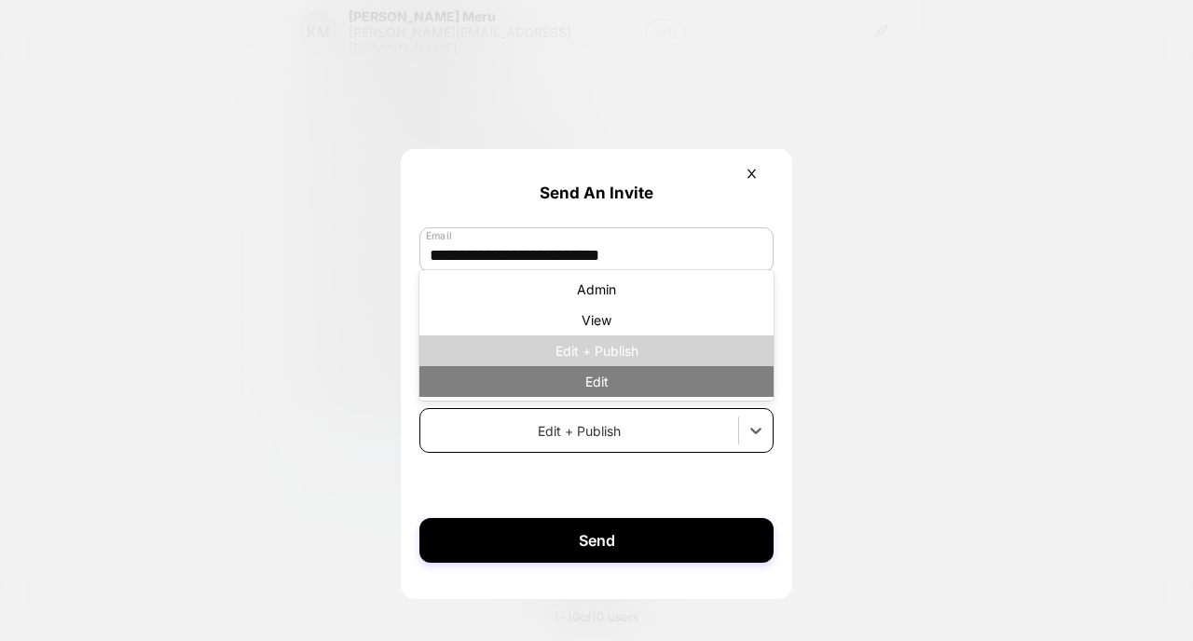
click at [590, 397] on div "Edit" at bounding box center [596, 381] width 354 height 31
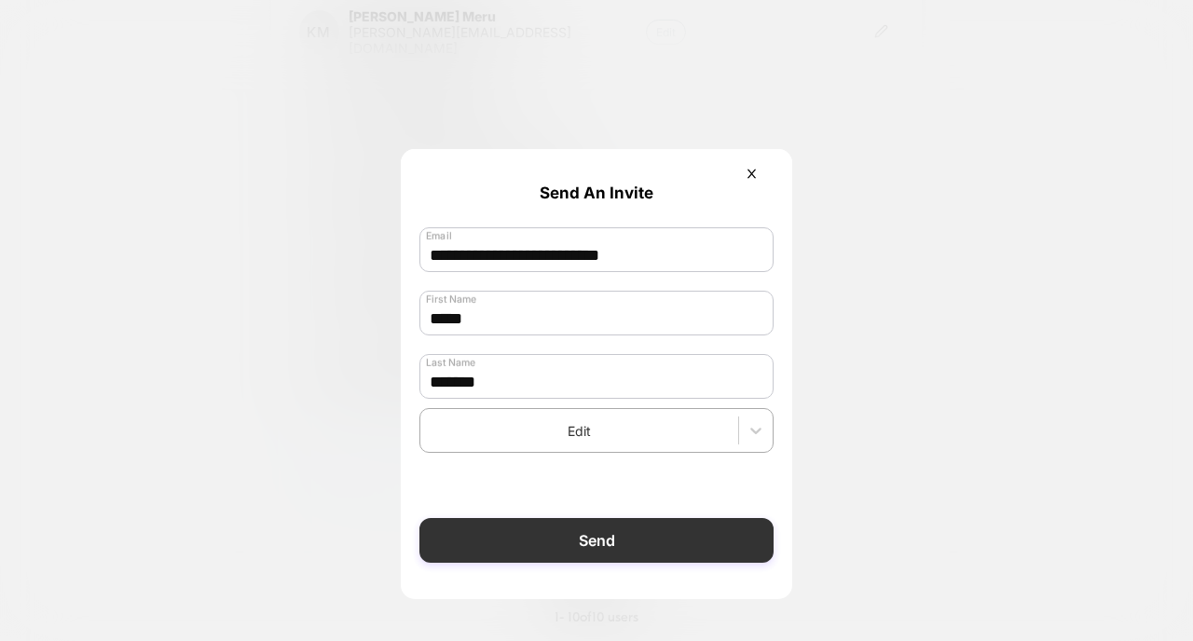
click at [608, 545] on button "Send" at bounding box center [596, 540] width 354 height 45
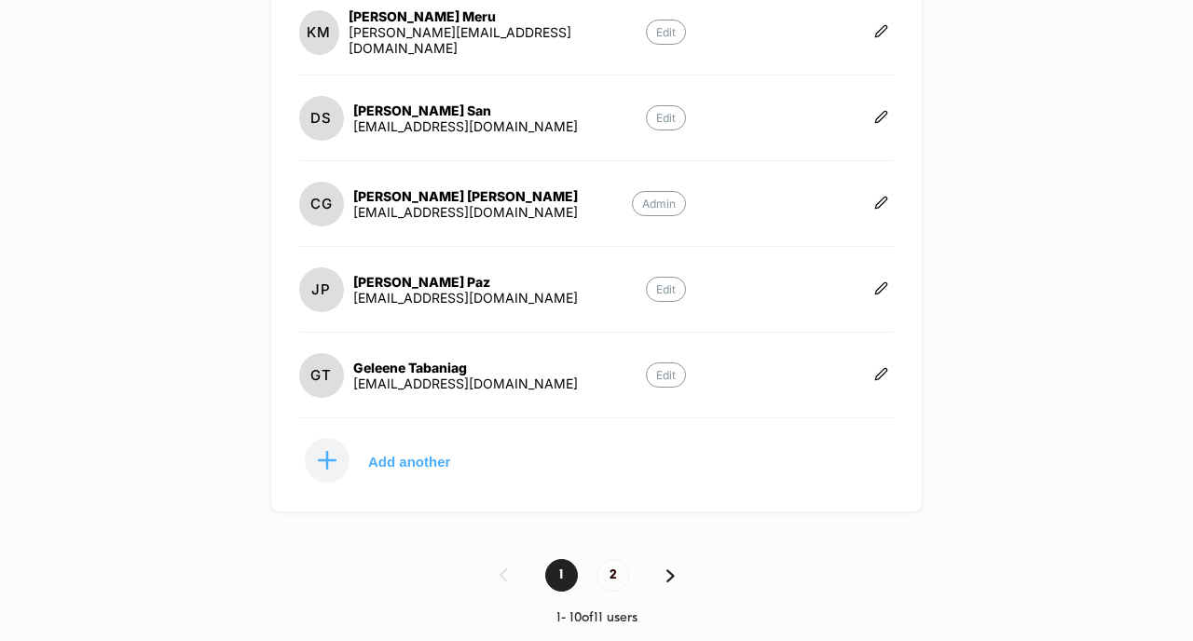
click at [668, 574] on img at bounding box center [670, 576] width 8 height 13
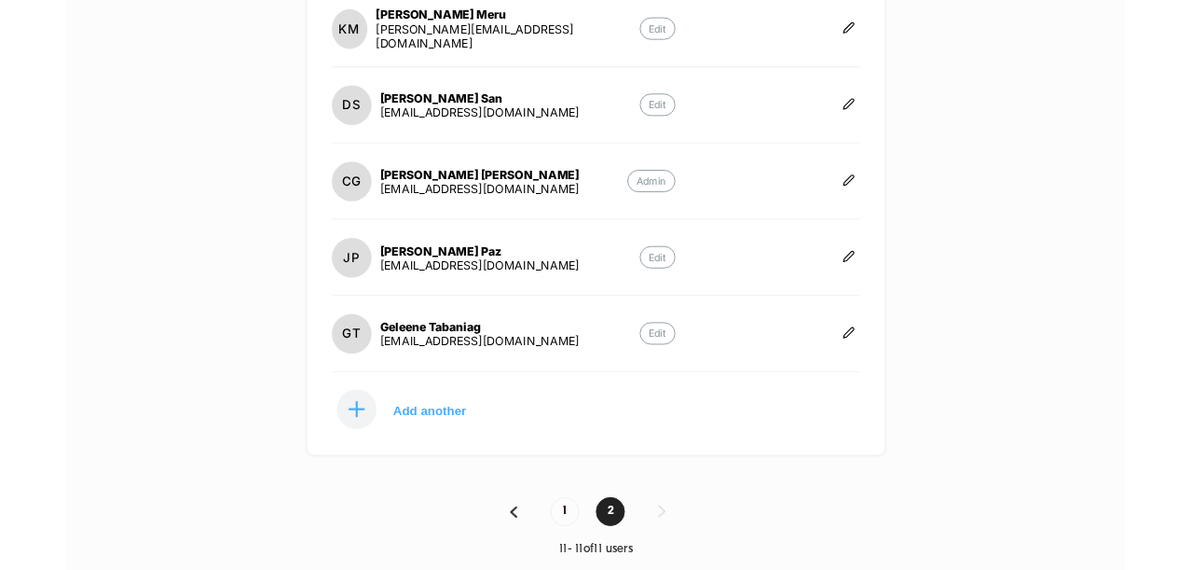
scroll to position [0, 0]
